Goal: Task Accomplishment & Management: Manage account settings

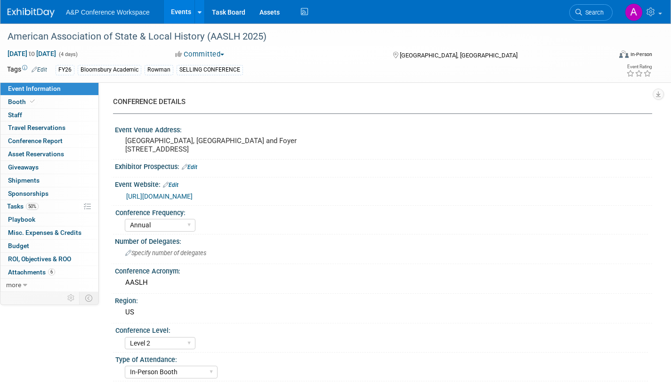
select select "Annual"
select select "Level 2"
select select "In-Person Booth"
select select "Museum Professionals"
select select "Bloomsbury Academic"
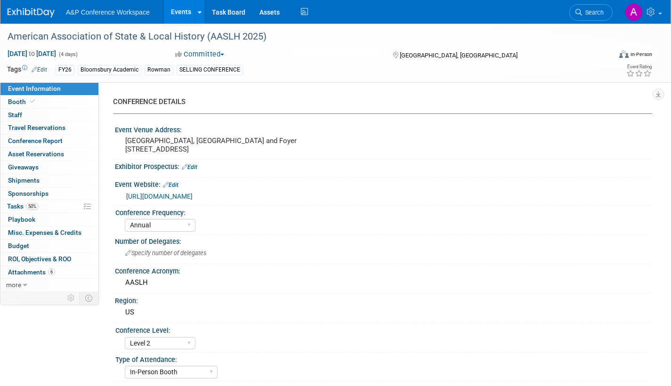
select select "[PERSON_NAME]"
select select "Brand/Subject Presence​"
click at [14, 208] on span "Tasks 50%" at bounding box center [23, 207] width 32 height 8
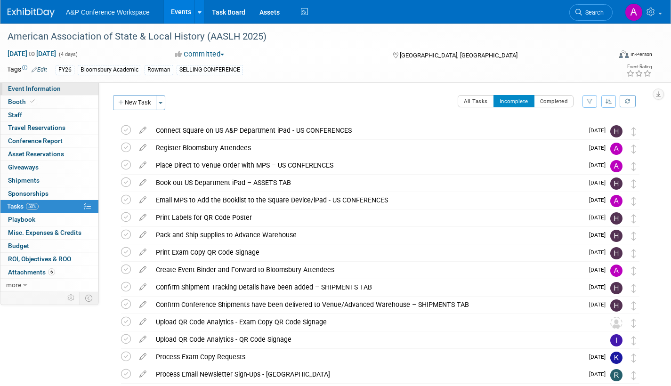
click at [36, 91] on span "Event Information" at bounding box center [34, 89] width 53 height 8
select select "Annual"
select select "Level 2"
select select "In-Person Booth"
select select "Museum Professionals"
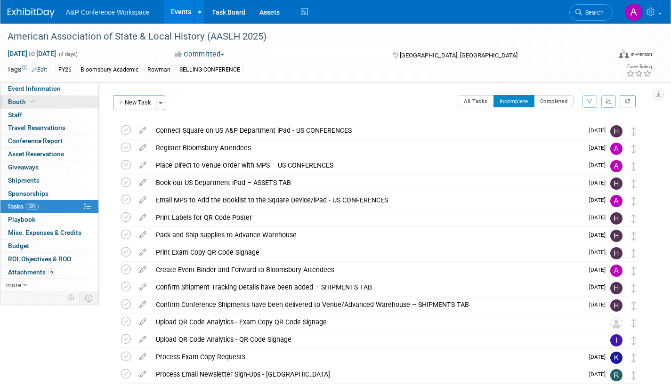
select select "Bloomsbury Academic"
select select "[PERSON_NAME]"
select select "Brand/Subject Presence​"
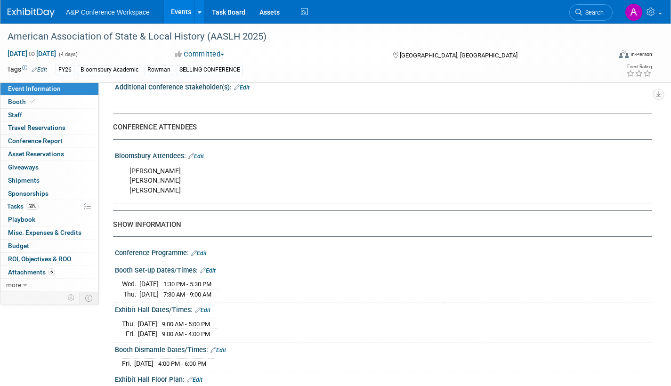
scroll to position [565, 0]
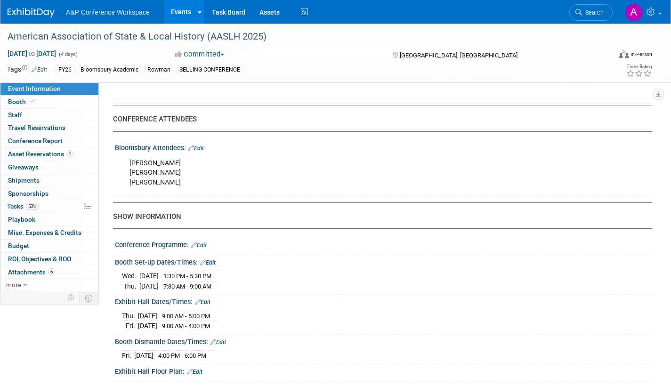
click at [203, 152] on link "Edit" at bounding box center [196, 148] width 16 height 7
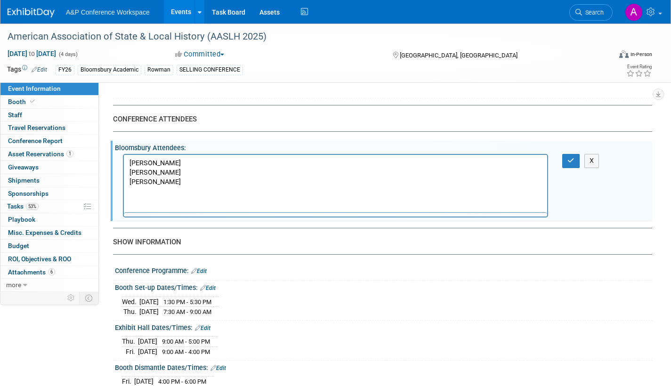
scroll to position [0, 0]
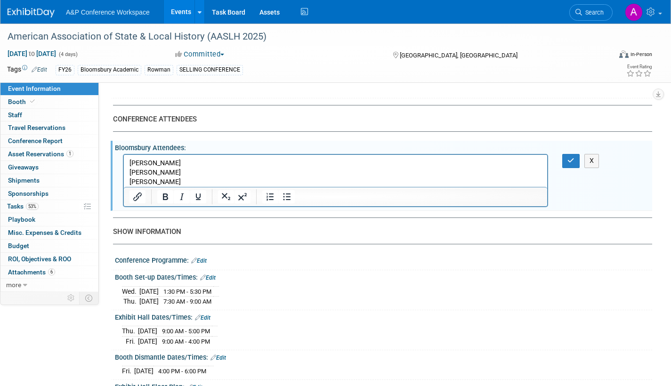
drag, startPoint x: 184, startPoint y: 161, endPoint x: 110, endPoint y: 167, distance: 74.2
click at [124, 167] on html "Charles Harmon Natalie Plahuta Taylor Thompson" at bounding box center [336, 171] width 424 height 32
click at [130, 172] on p "Natalie Plahuta Taylor Thompson" at bounding box center [336, 173] width 413 height 28
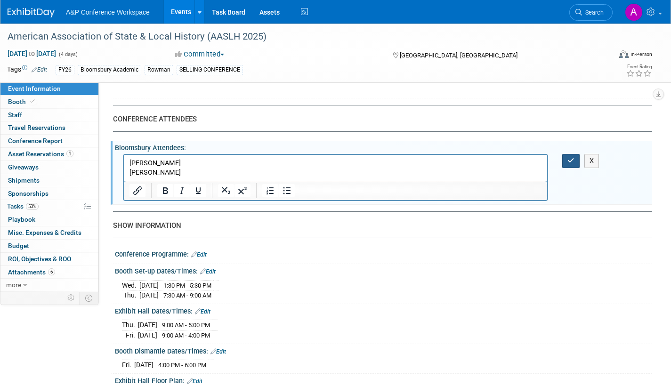
click at [566, 168] on button "button" at bounding box center [571, 161] width 17 height 14
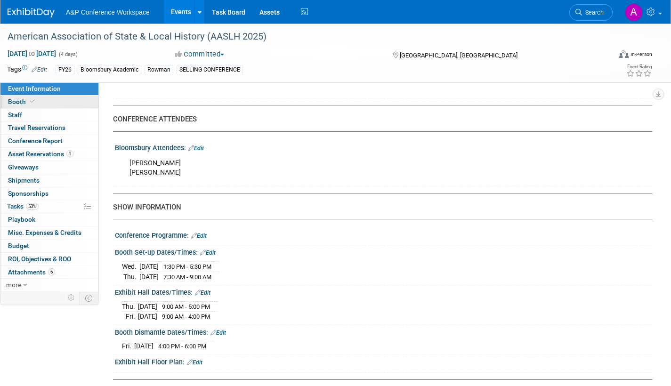
click at [23, 102] on span "Booth" at bounding box center [22, 102] width 29 height 8
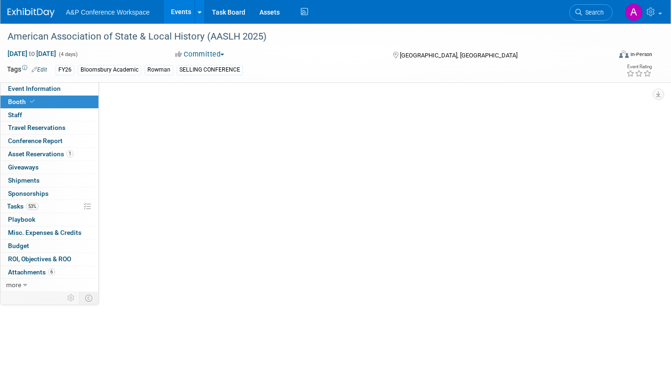
select select "RLKP"
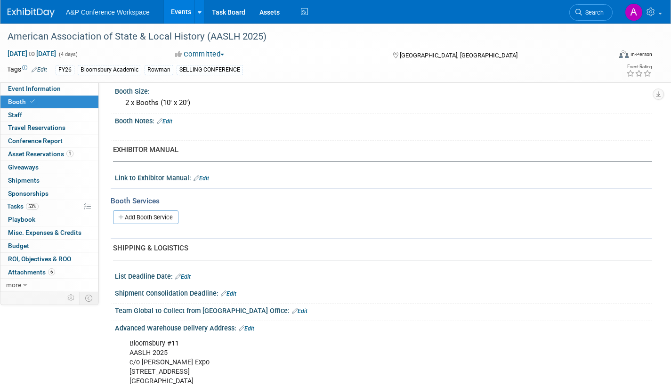
scroll to position [149, 0]
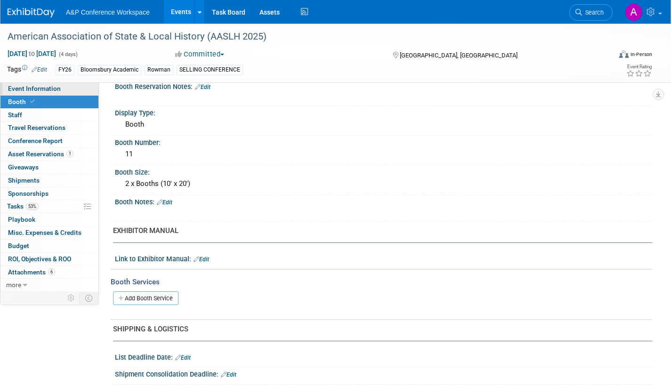
click at [60, 90] on link "Event Information" at bounding box center [49, 88] width 98 height 13
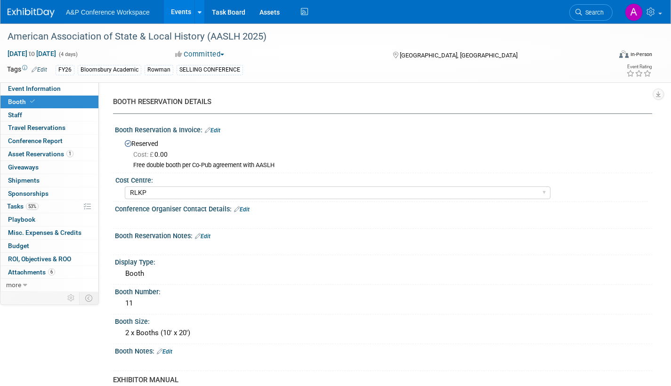
select select "Annual"
select select "Level 2"
select select "In-Person Booth"
select select "Museum Professionals"
select select "Bloomsbury Academic"
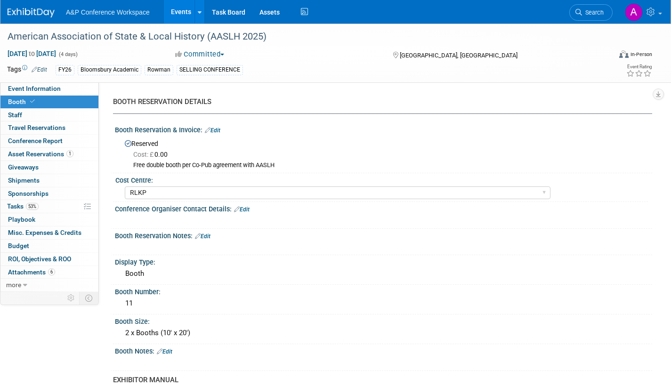
select select "[PERSON_NAME]"
select select "Brand/Subject Presence​"
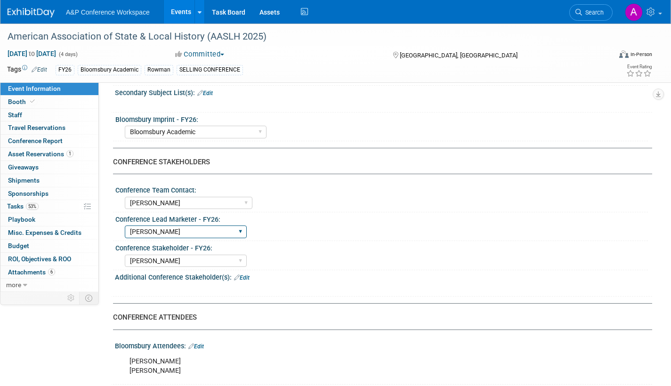
scroll to position [471, 0]
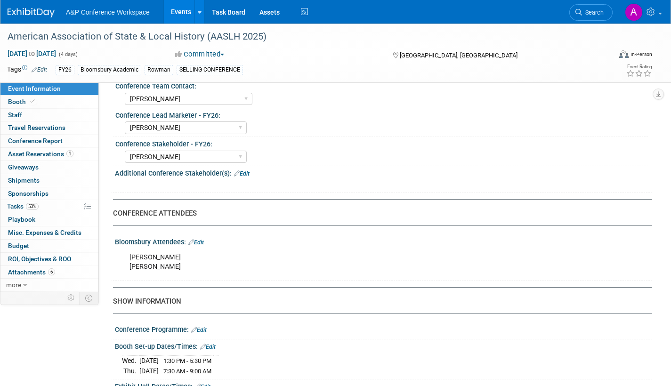
click at [200, 246] on link "Edit" at bounding box center [196, 242] width 16 height 7
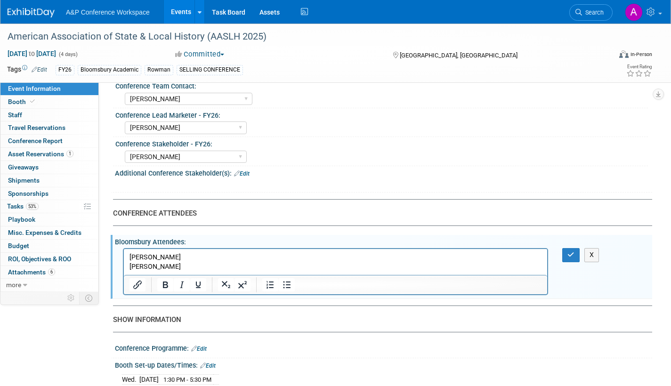
scroll to position [0, 0]
click at [185, 267] on p "Natalie Plahuta Taylor Thompson" at bounding box center [336, 262] width 413 height 19
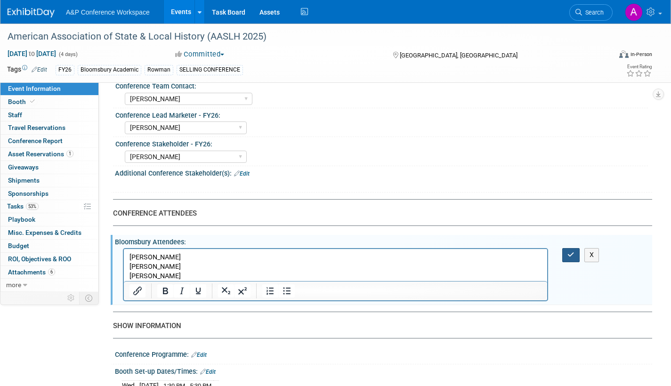
click at [576, 262] on button "button" at bounding box center [571, 255] width 17 height 14
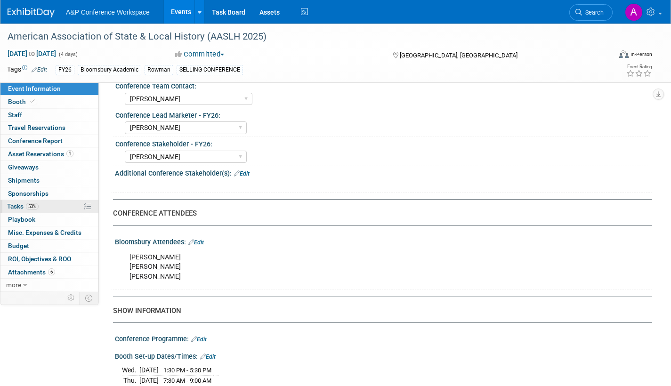
click at [12, 204] on span "Tasks 53%" at bounding box center [23, 207] width 32 height 8
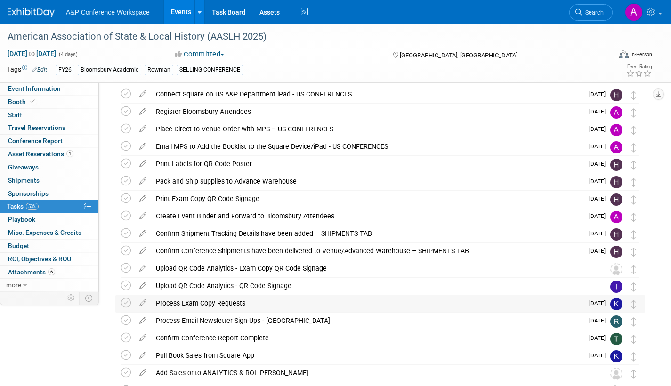
scroll to position [13, 0]
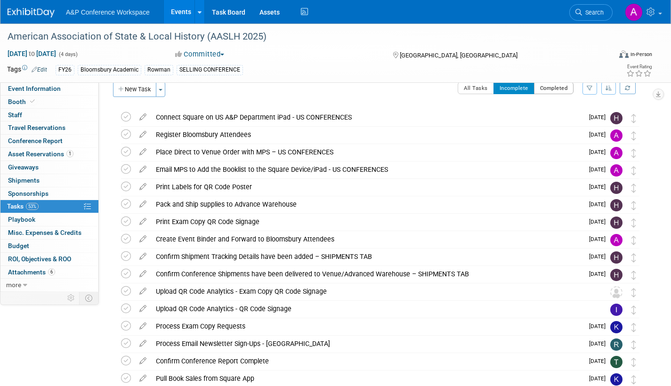
click at [537, 90] on button "Completed" at bounding box center [554, 88] width 40 height 12
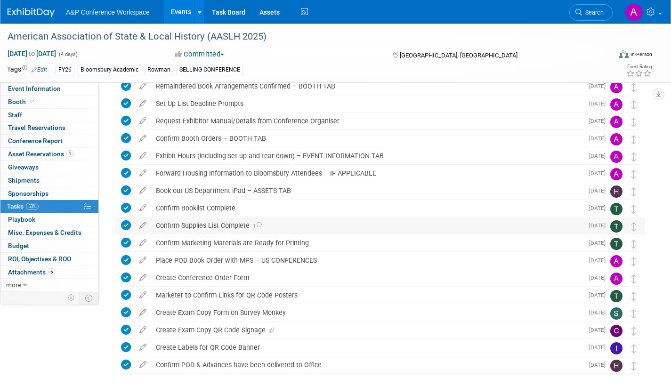
scroll to position [140, 0]
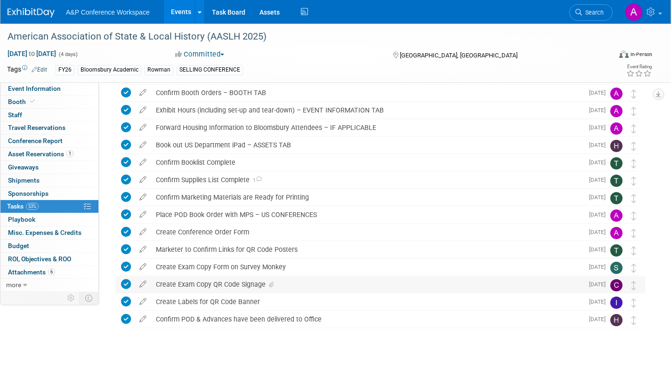
click at [272, 284] on icon at bounding box center [271, 285] width 5 height 6
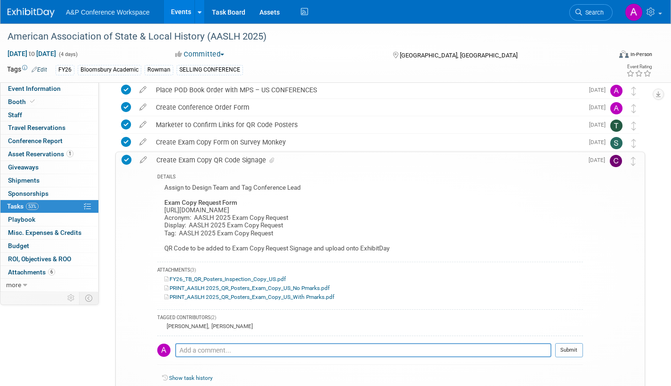
scroll to position [281, 0]
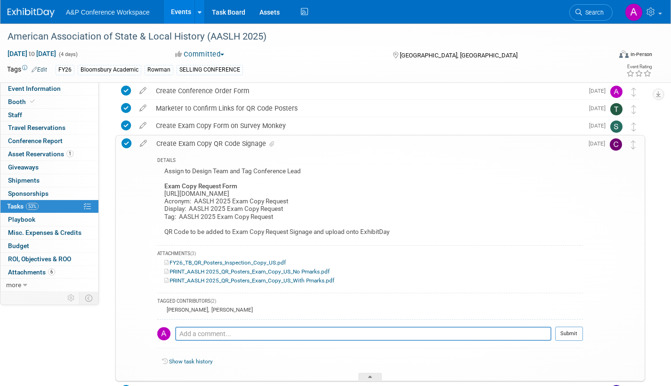
click at [260, 271] on link "PRINT_AASLH 2025_QR_Posters_Exam_Copy_US_No Pmarks.pdf" at bounding box center [246, 272] width 165 height 7
click at [243, 262] on link "FY26_TB_QR_Posters_Inspection_Copy_US.pdf" at bounding box center [225, 263] width 122 height 7
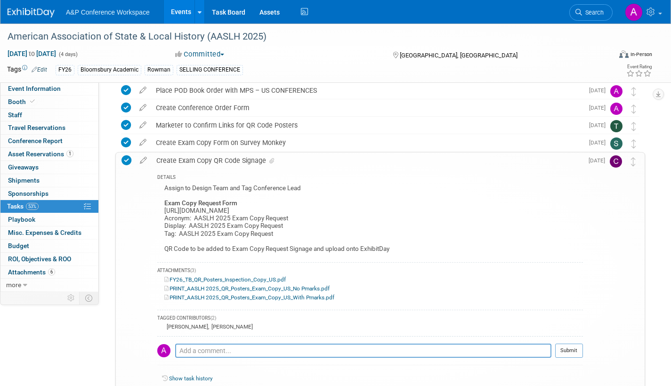
scroll to position [328, 0]
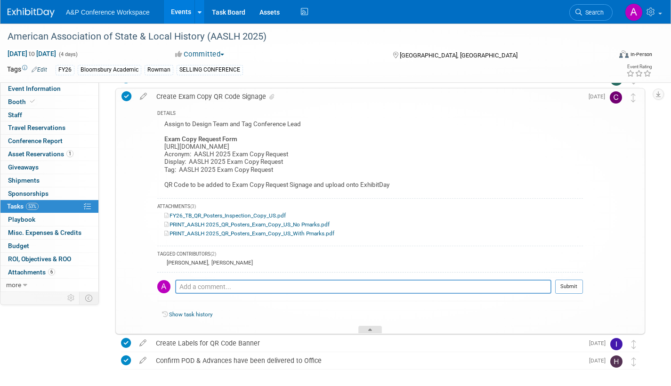
click at [372, 330] on div at bounding box center [371, 330] width 24 height 8
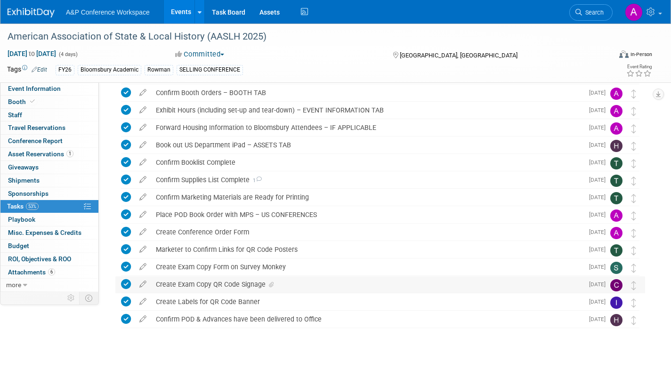
scroll to position [140, 0]
click at [140, 300] on icon at bounding box center [143, 300] width 16 height 12
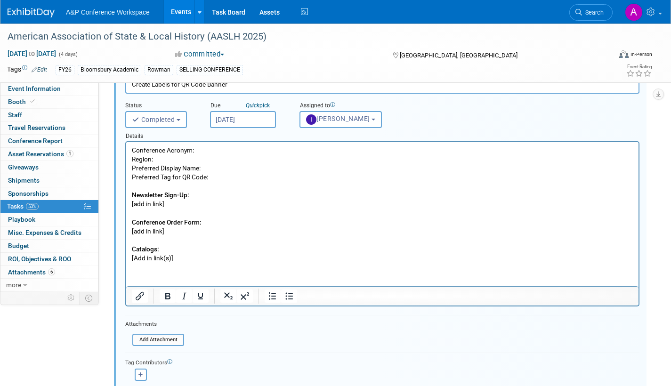
scroll to position [437, 0]
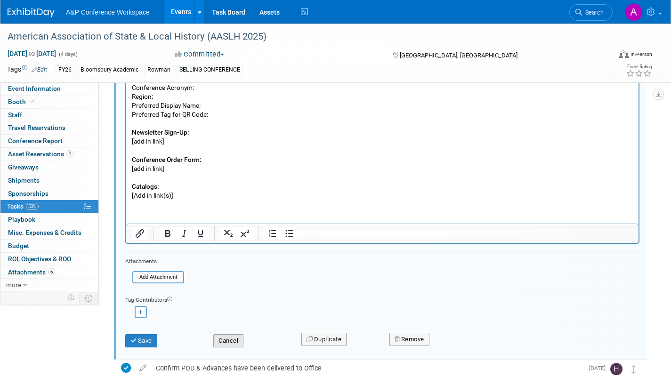
click at [235, 338] on button "Cancel" at bounding box center [228, 341] width 30 height 13
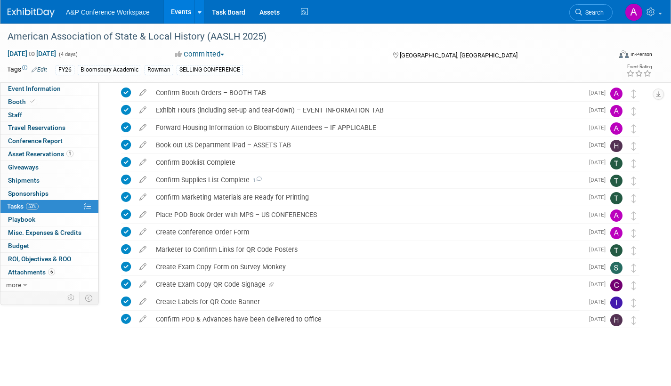
scroll to position [140, 0]
click at [259, 177] on icon at bounding box center [259, 179] width 6 height 5
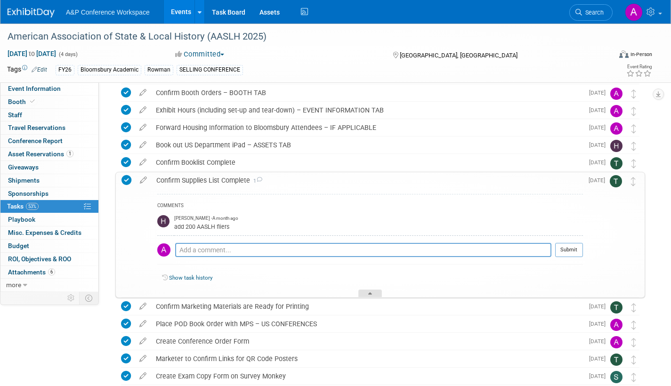
click at [377, 295] on div at bounding box center [371, 294] width 24 height 8
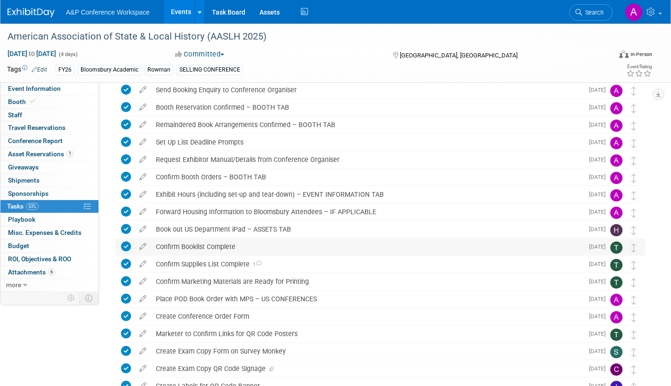
scroll to position [0, 0]
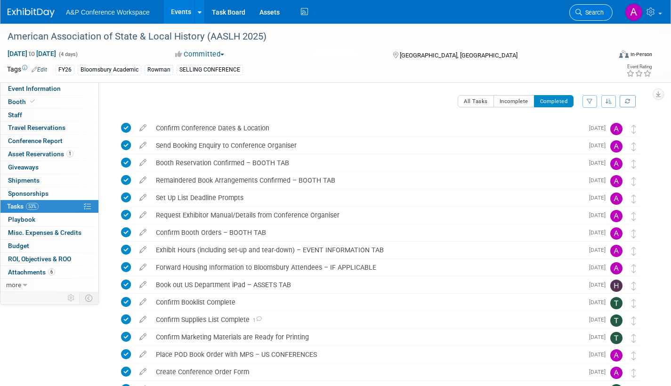
click at [587, 15] on span "Search" at bounding box center [593, 12] width 22 height 7
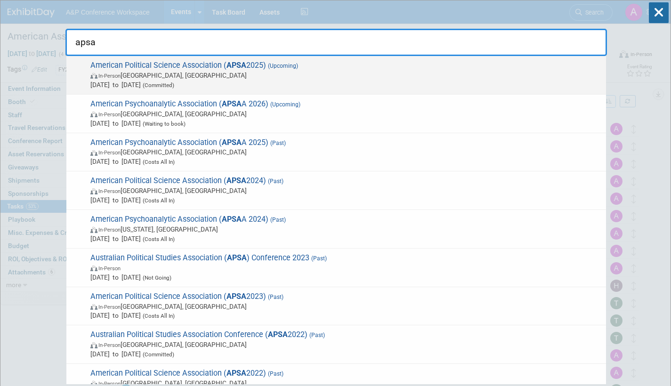
type input "apsa"
click at [235, 80] on span "Sep 11, 2025 to Sep 14, 2025 (Committed)" at bounding box center [345, 84] width 511 height 9
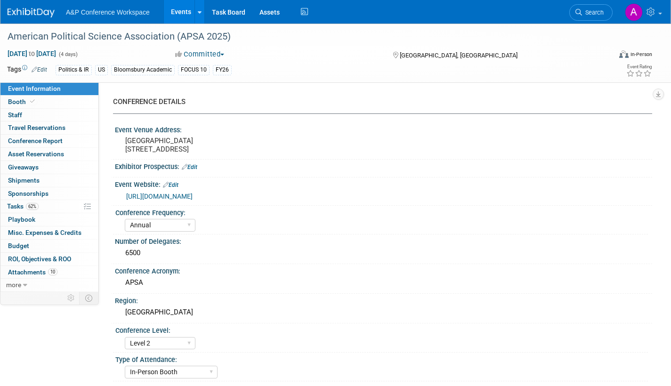
select select "Annual"
select select "Level 2"
select select "In-Person Booth"
select select "Politics & International Relations"
select select "Bloomsbury Academic"
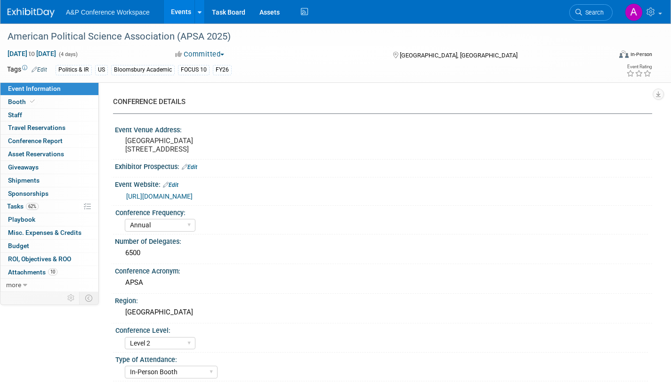
select select "[PERSON_NAME]"
select select "Networking/Commissioning"
click at [16, 204] on span "Tasks 62%" at bounding box center [23, 207] width 32 height 8
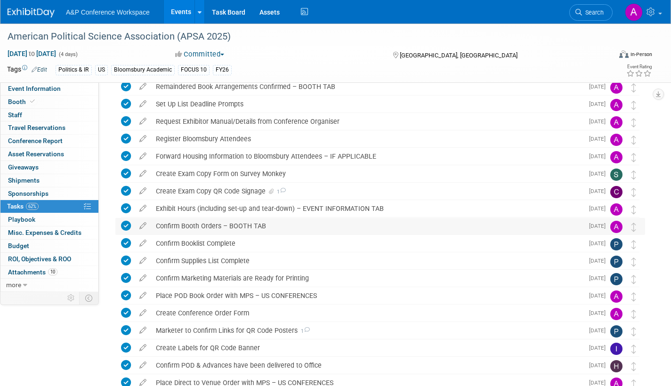
scroll to position [94, 0]
click at [282, 190] on icon at bounding box center [283, 190] width 6 height 5
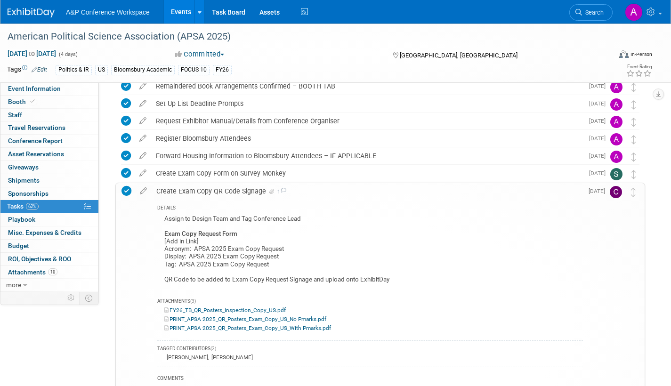
click at [242, 320] on link "PRINT_APSA 2025_QR_Posters_Exam_Copy_US_No Pmarks.pdf" at bounding box center [245, 319] width 162 height 7
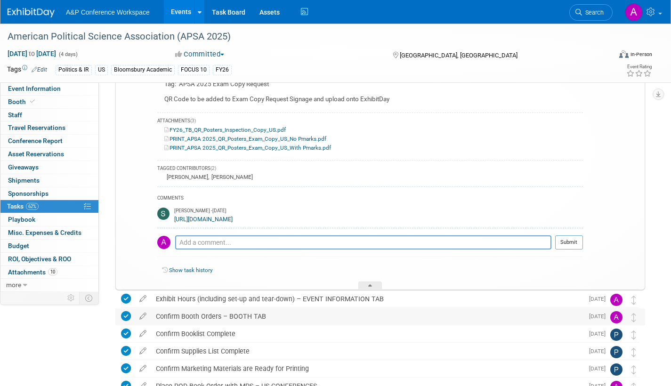
scroll to position [283, 0]
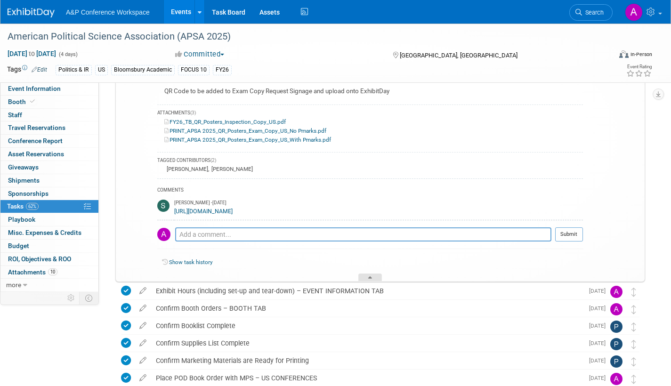
click at [375, 277] on div at bounding box center [371, 278] width 24 height 8
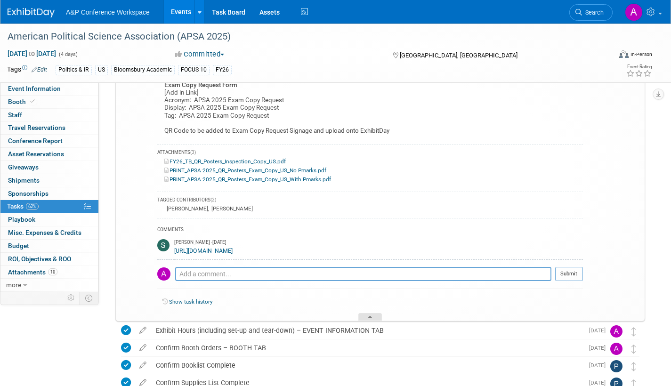
scroll to position [157, 0]
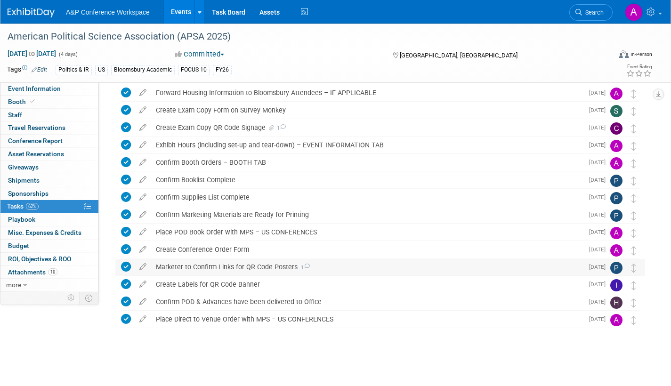
click at [305, 266] on icon at bounding box center [307, 266] width 6 height 5
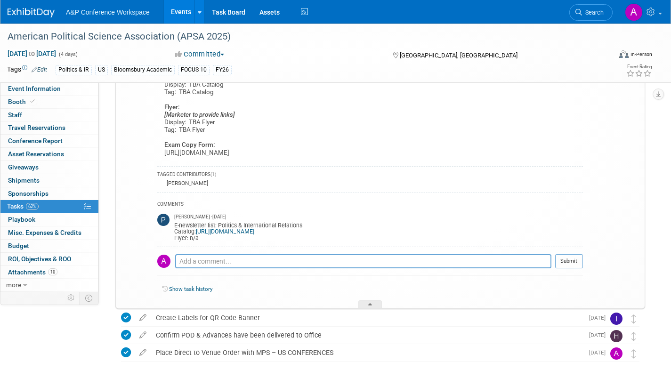
scroll to position [471, 0]
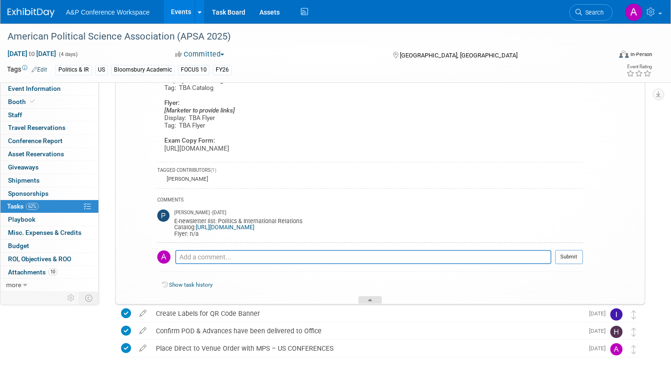
click at [375, 302] on div at bounding box center [371, 300] width 24 height 8
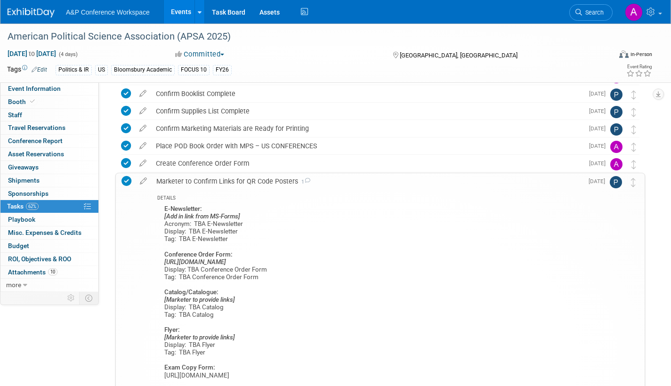
scroll to position [157, 0]
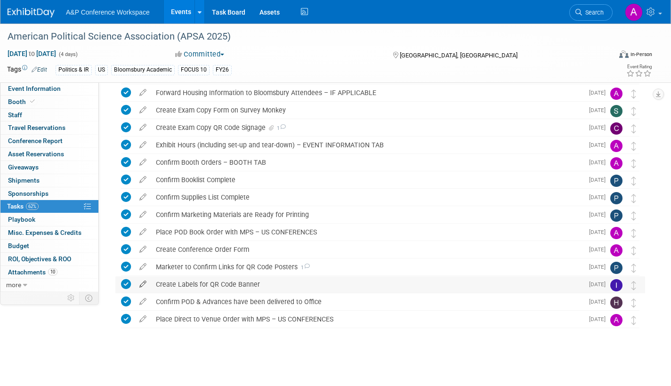
click at [143, 282] on icon at bounding box center [143, 283] width 16 height 12
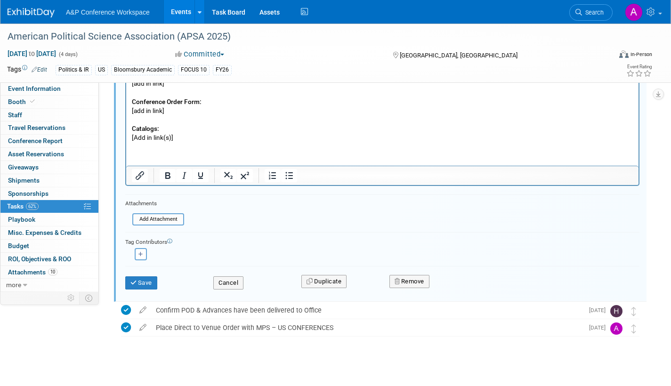
scroll to position [504, 0]
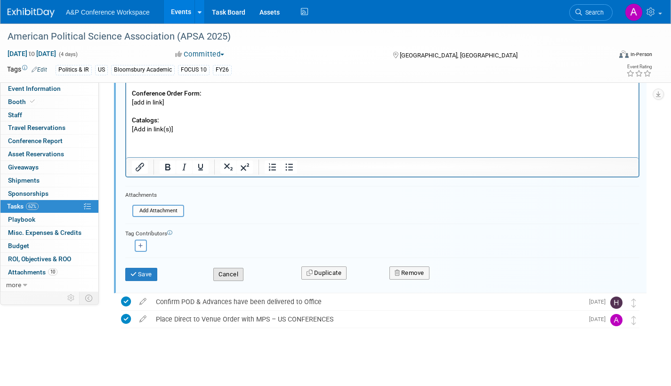
click at [226, 278] on button "Cancel" at bounding box center [228, 274] width 30 height 13
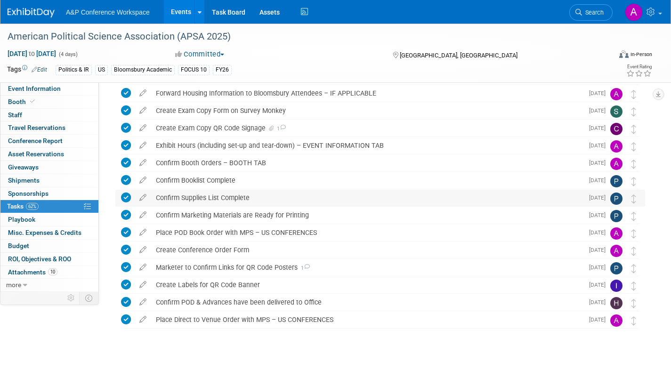
scroll to position [157, 0]
click at [306, 267] on icon at bounding box center [307, 266] width 6 height 5
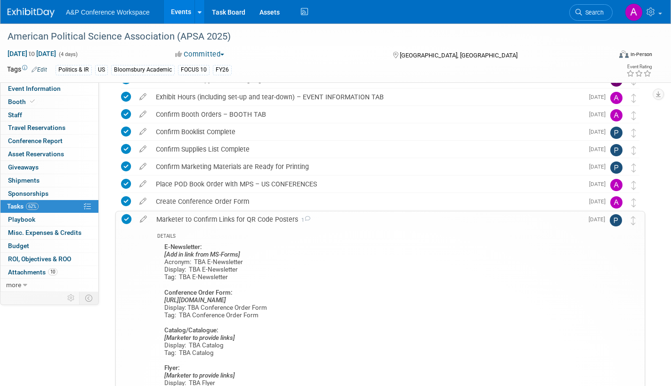
scroll to position [204, 0]
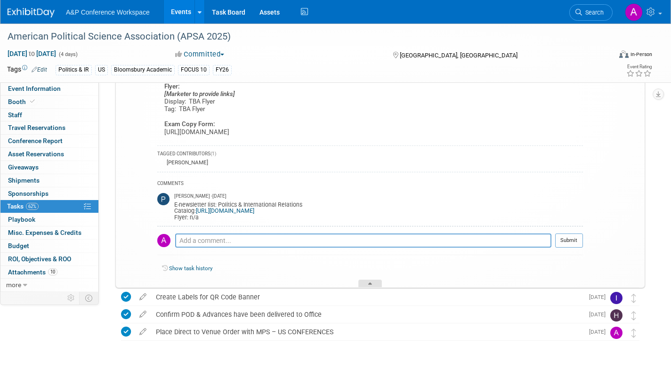
click at [369, 285] on icon at bounding box center [370, 286] width 4 height 6
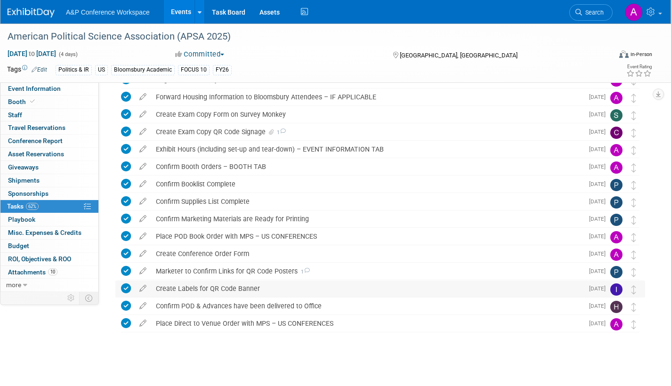
scroll to position [0, 0]
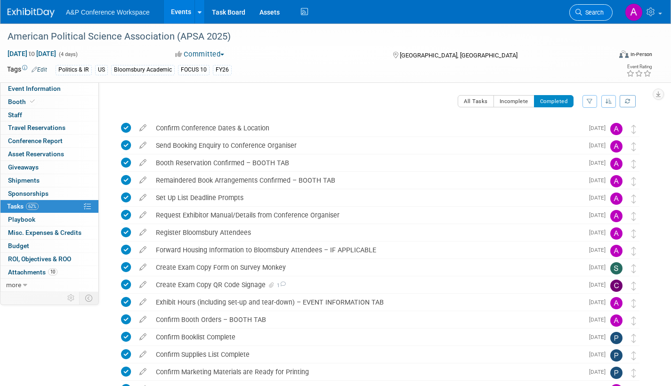
click at [582, 19] on link "Search" at bounding box center [591, 12] width 43 height 16
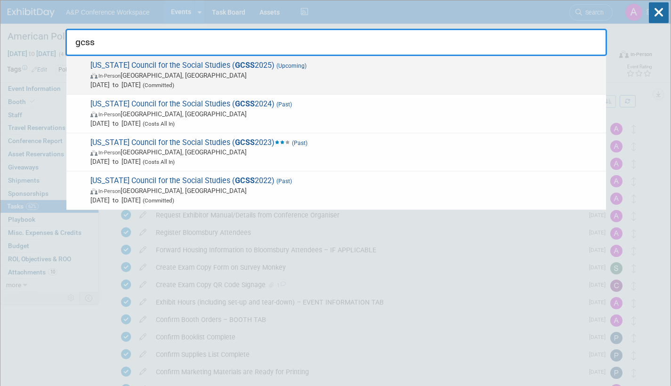
type input "gcss"
click at [265, 78] on span "In-Person [GEOGRAPHIC_DATA], [GEOGRAPHIC_DATA]" at bounding box center [345, 75] width 511 height 9
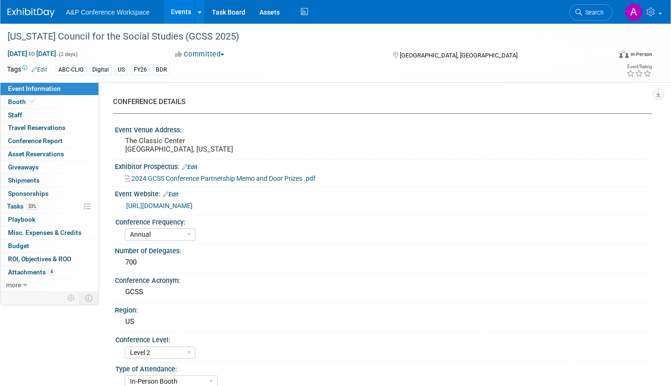
select select "Annual"
select select "Level 2"
select select "In-Person Booth"
select select "Schools"
select select "Bloomsbury Digital Resources"
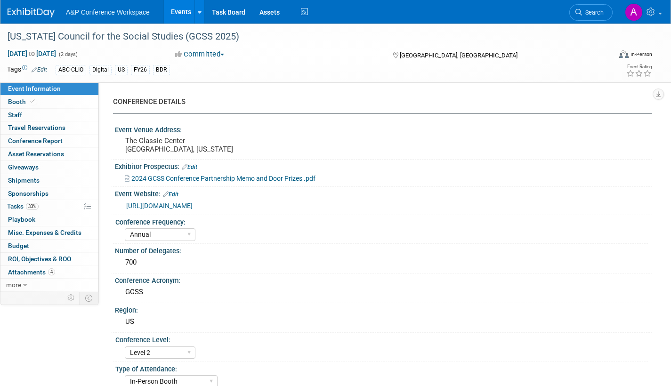
select select "[PERSON_NAME]"
select select "BDR Product Awareness and Trial Generation​"
click at [15, 206] on span "Tasks 33%" at bounding box center [23, 207] width 32 height 8
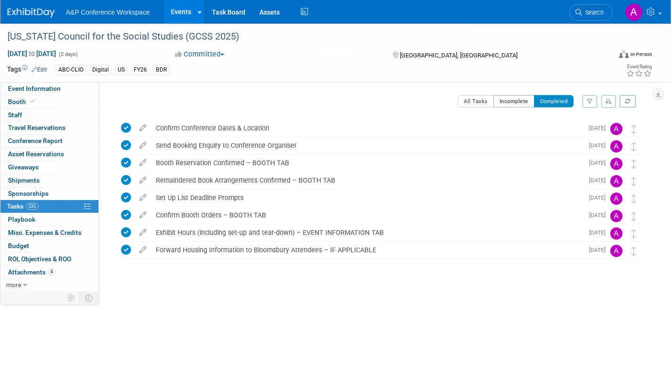
click at [515, 103] on button "Incomplete" at bounding box center [514, 101] width 41 height 12
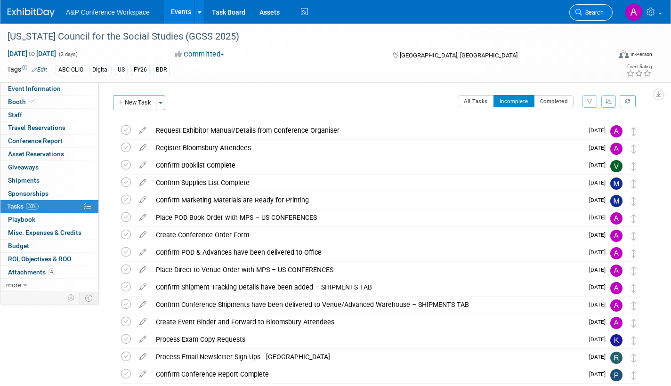
click at [588, 16] on link "Search" at bounding box center [591, 12] width 43 height 16
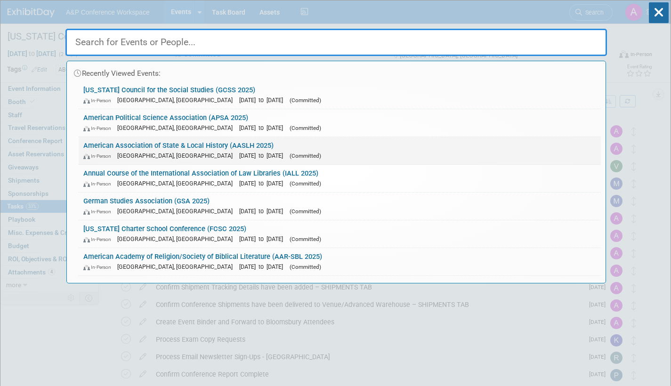
click at [309, 149] on link "American Association of State & Local History (AASLH 2025) In-Person Cincinnati…" at bounding box center [340, 150] width 523 height 27
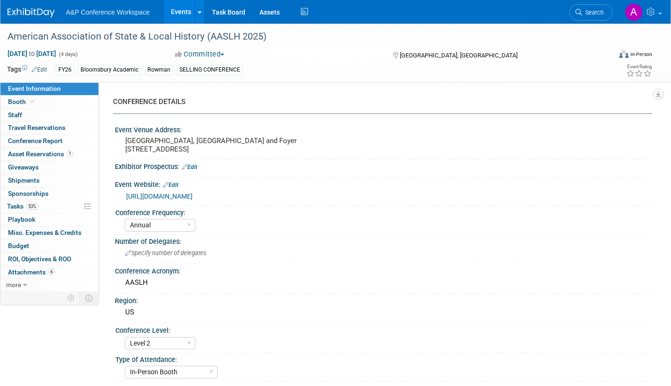
select select "Annual"
select select "Level 2"
select select "In-Person Booth"
select select "Museum Professionals"
select select "Bloomsbury Academic"
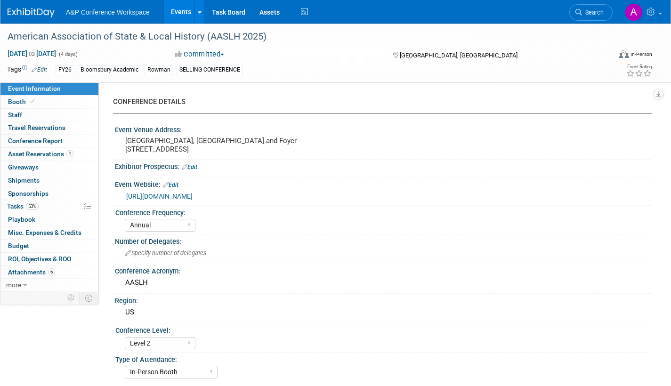
select select "[PERSON_NAME]"
select select "Brand/Subject Presence​"
